Goal: Task Accomplishment & Management: Complete application form

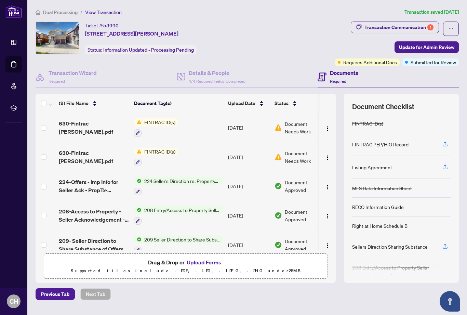
scroll to position [22, 0]
click at [328, 126] on img "button" at bounding box center [326, 128] width 5 height 5
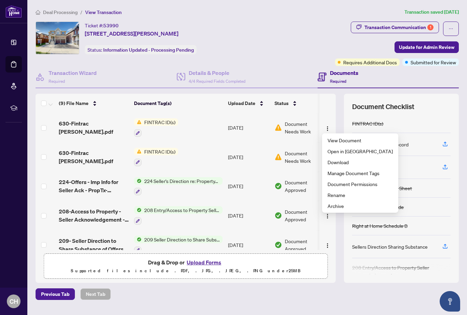
click at [136, 129] on button "button" at bounding box center [138, 133] width 8 height 8
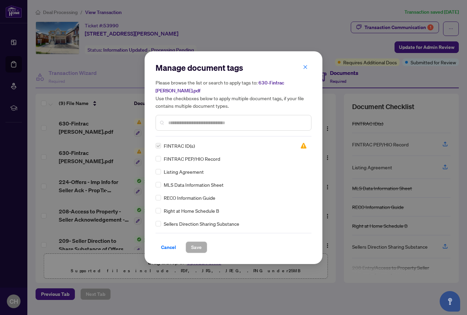
click at [305, 69] on icon "close" at bounding box center [305, 67] width 5 height 5
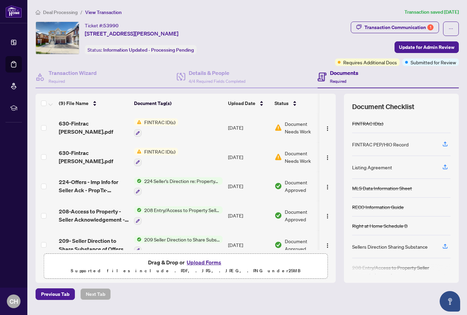
click at [328, 126] on img "button" at bounding box center [326, 128] width 5 height 5
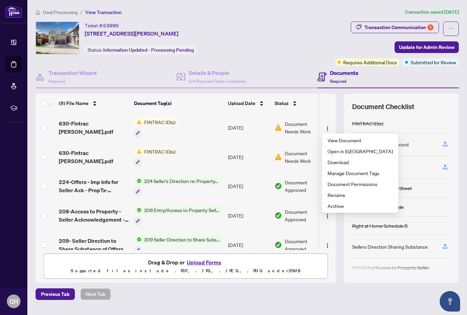
click at [341, 202] on span "Archive" at bounding box center [359, 206] width 65 height 8
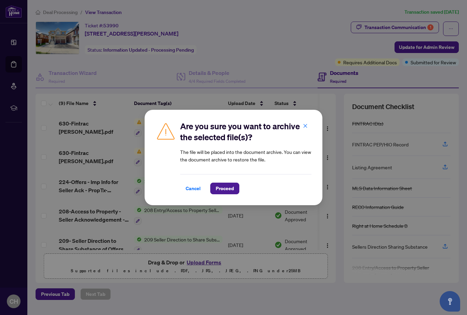
click at [226, 192] on span "Proceed" at bounding box center [225, 188] width 18 height 11
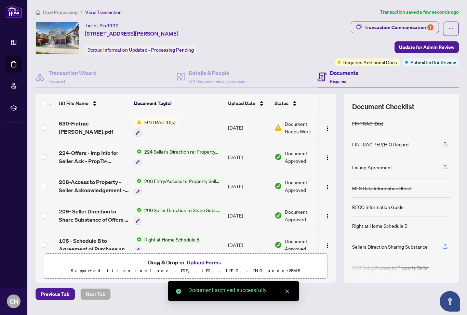
click at [328, 126] on img "button" at bounding box center [326, 128] width 5 height 5
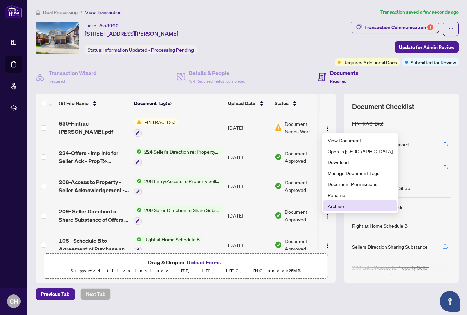
click at [337, 202] on span "Archive" at bounding box center [359, 206] width 65 height 8
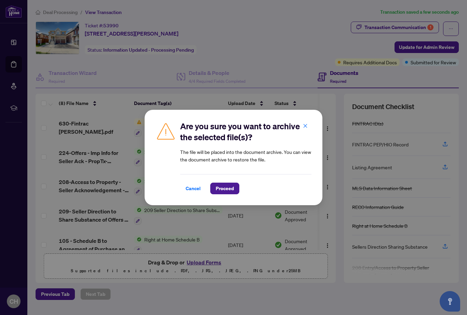
click at [227, 189] on span "Proceed" at bounding box center [225, 188] width 18 height 11
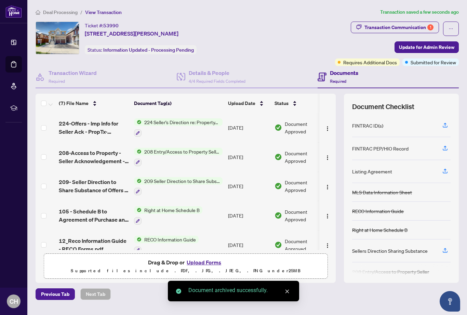
click at [203, 258] on button "Upload Forms" at bounding box center [203, 262] width 39 height 9
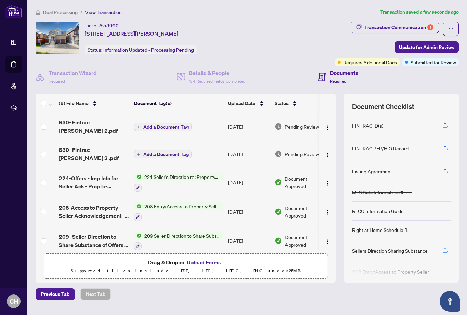
click at [430, 42] on span "Update for Admin Review" at bounding box center [426, 47] width 55 height 11
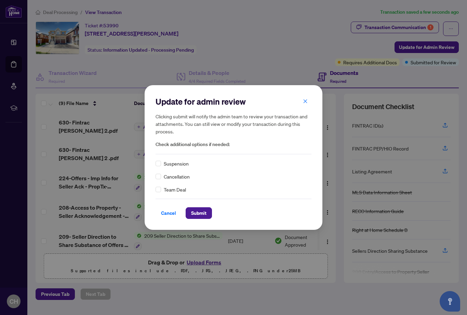
click at [204, 216] on span "Submit" at bounding box center [198, 212] width 15 height 11
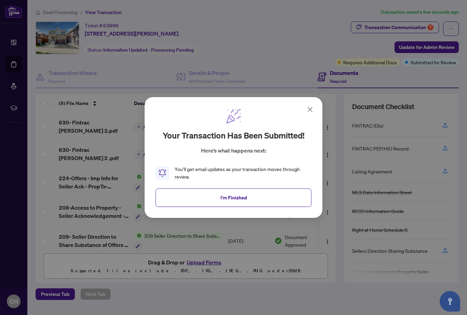
click at [233, 198] on span "I'm Finished" at bounding box center [233, 197] width 26 height 11
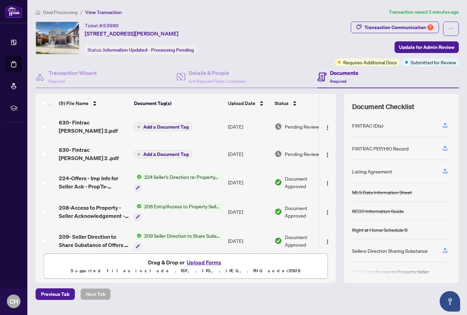
scroll to position [0, 0]
